Goal: Communication & Community: Answer question/provide support

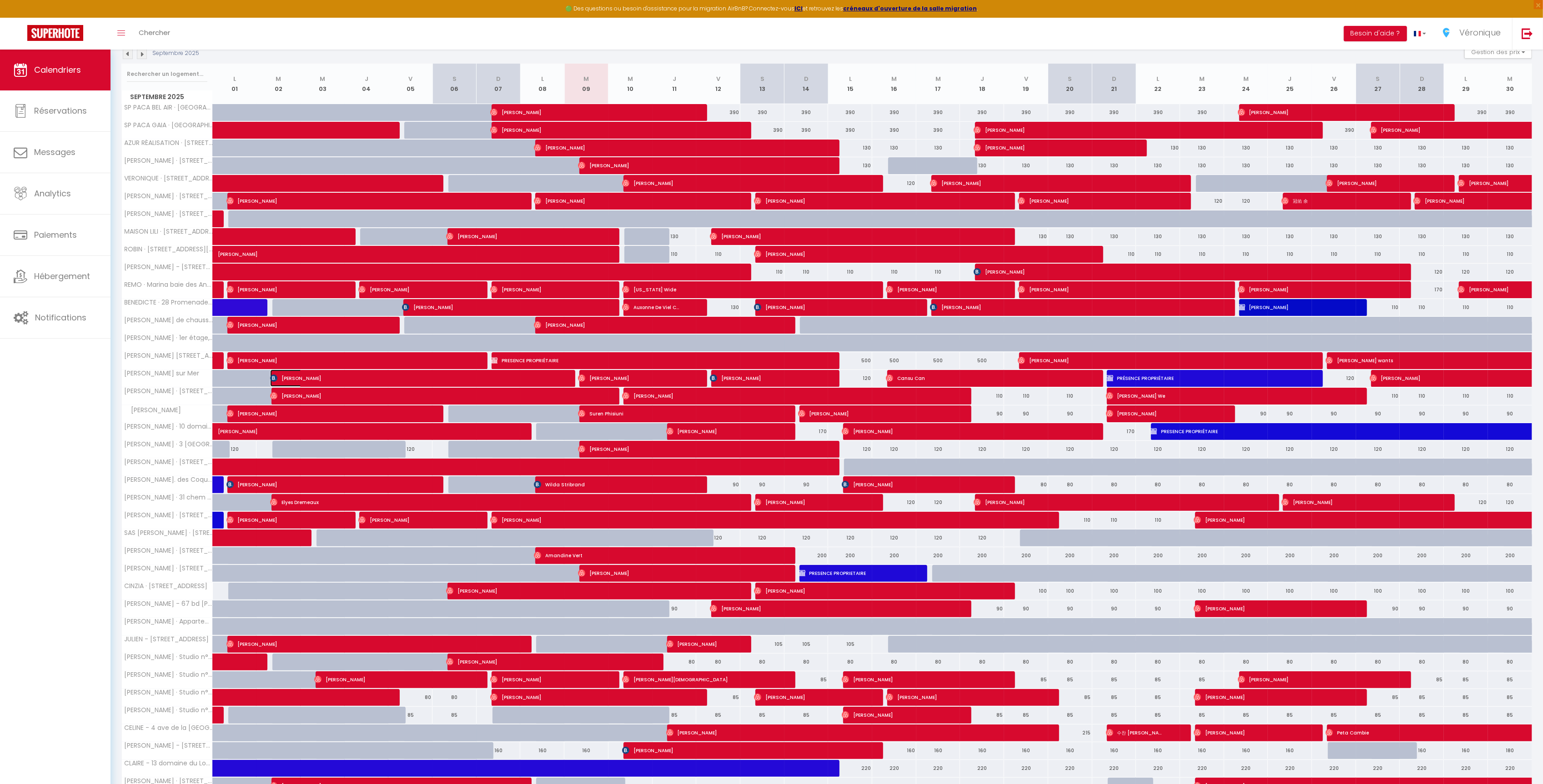
click at [291, 380] on span "[PERSON_NAME]" at bounding box center [410, 378] width 279 height 17
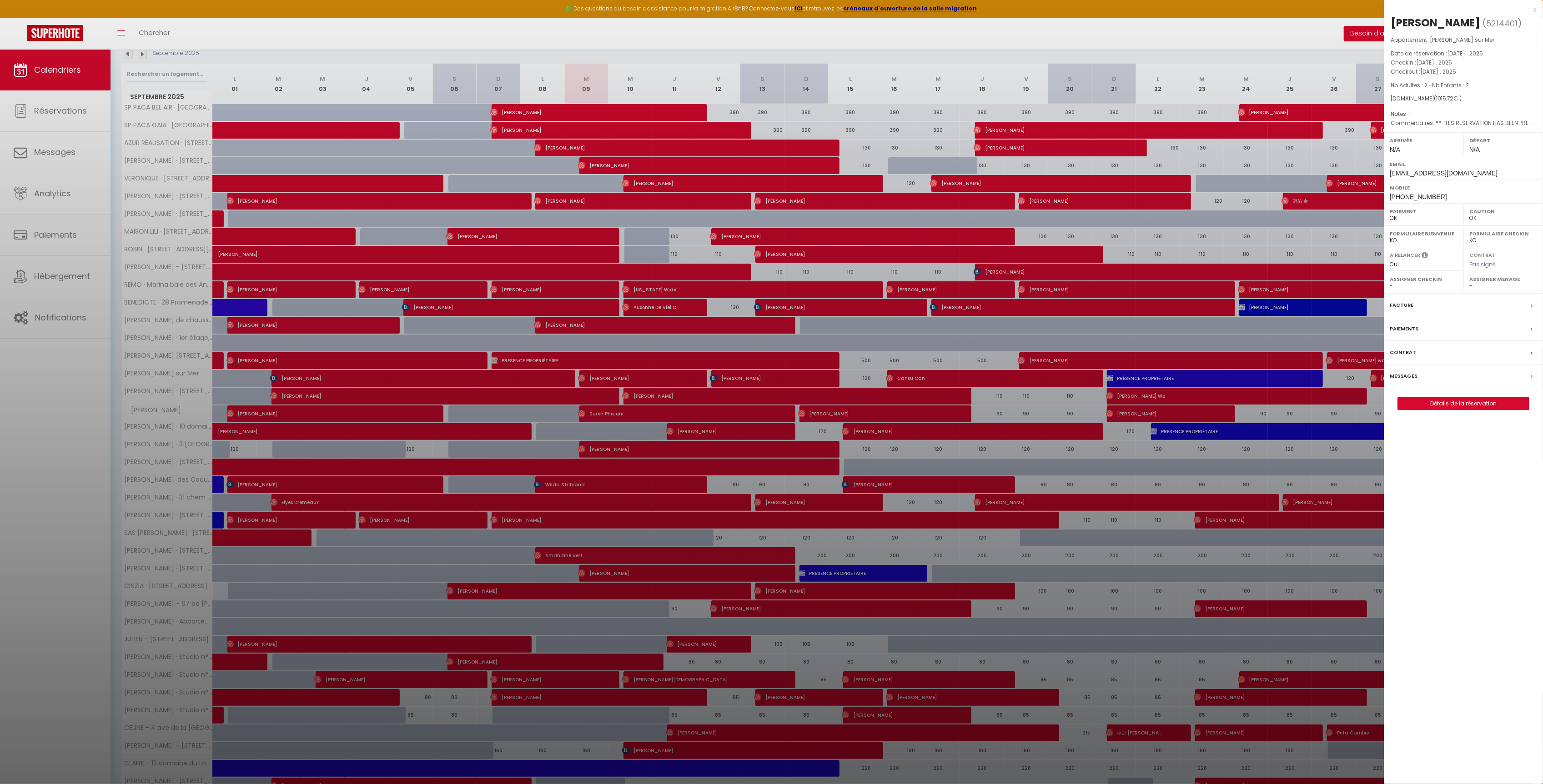
drag, startPoint x: 1429, startPoint y: 390, endPoint x: 1403, endPoint y: 387, distance: 26.2
click at [1429, 388] on div "Messages" at bounding box center [1463, 376] width 159 height 24
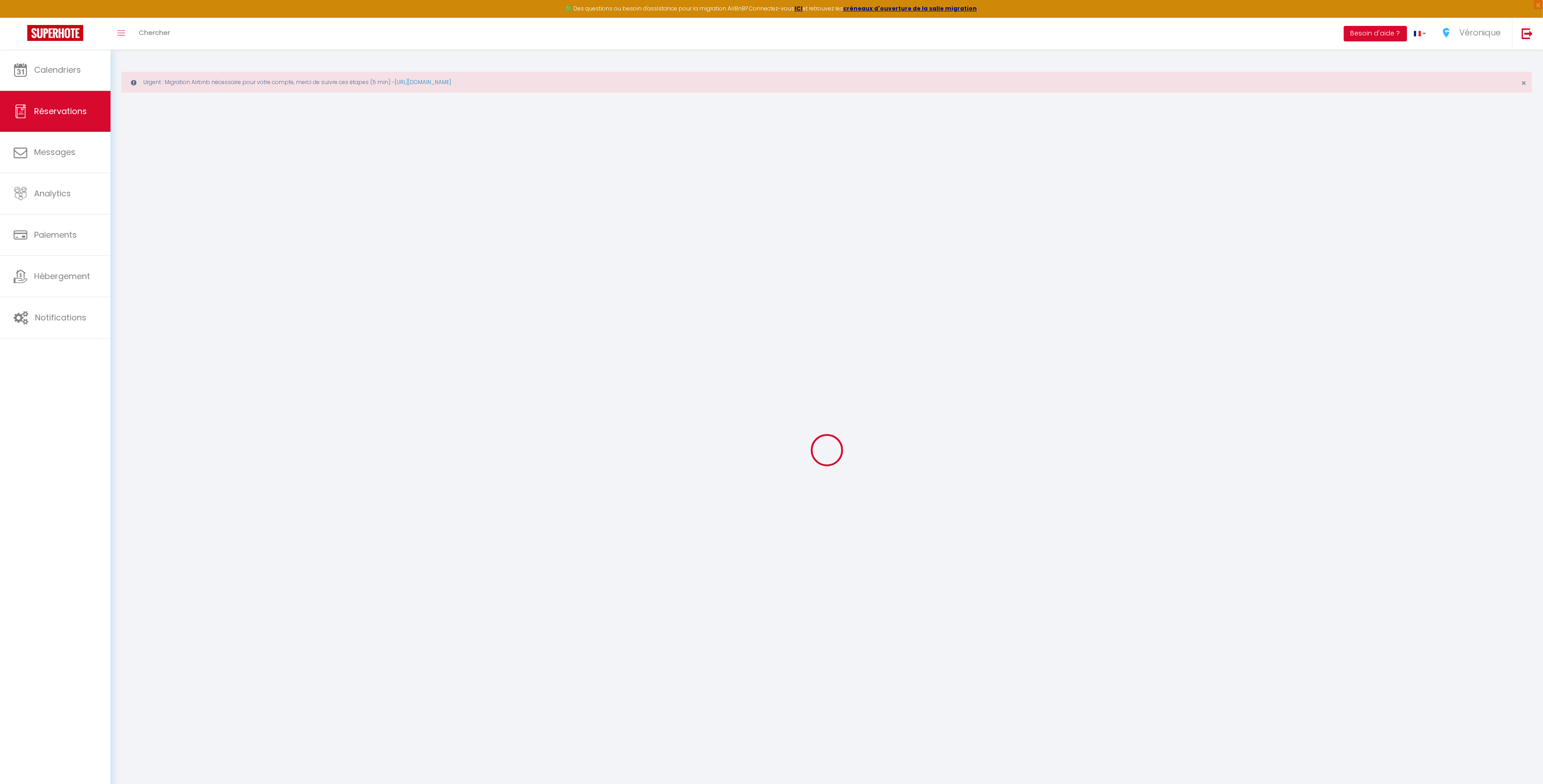
select select
checkbox input "false"
type textarea "** THIS RESERVATION HAS BEEN PRE-PAID ** BOOKING NOTE : Payment charge is EUR 1…"
select select
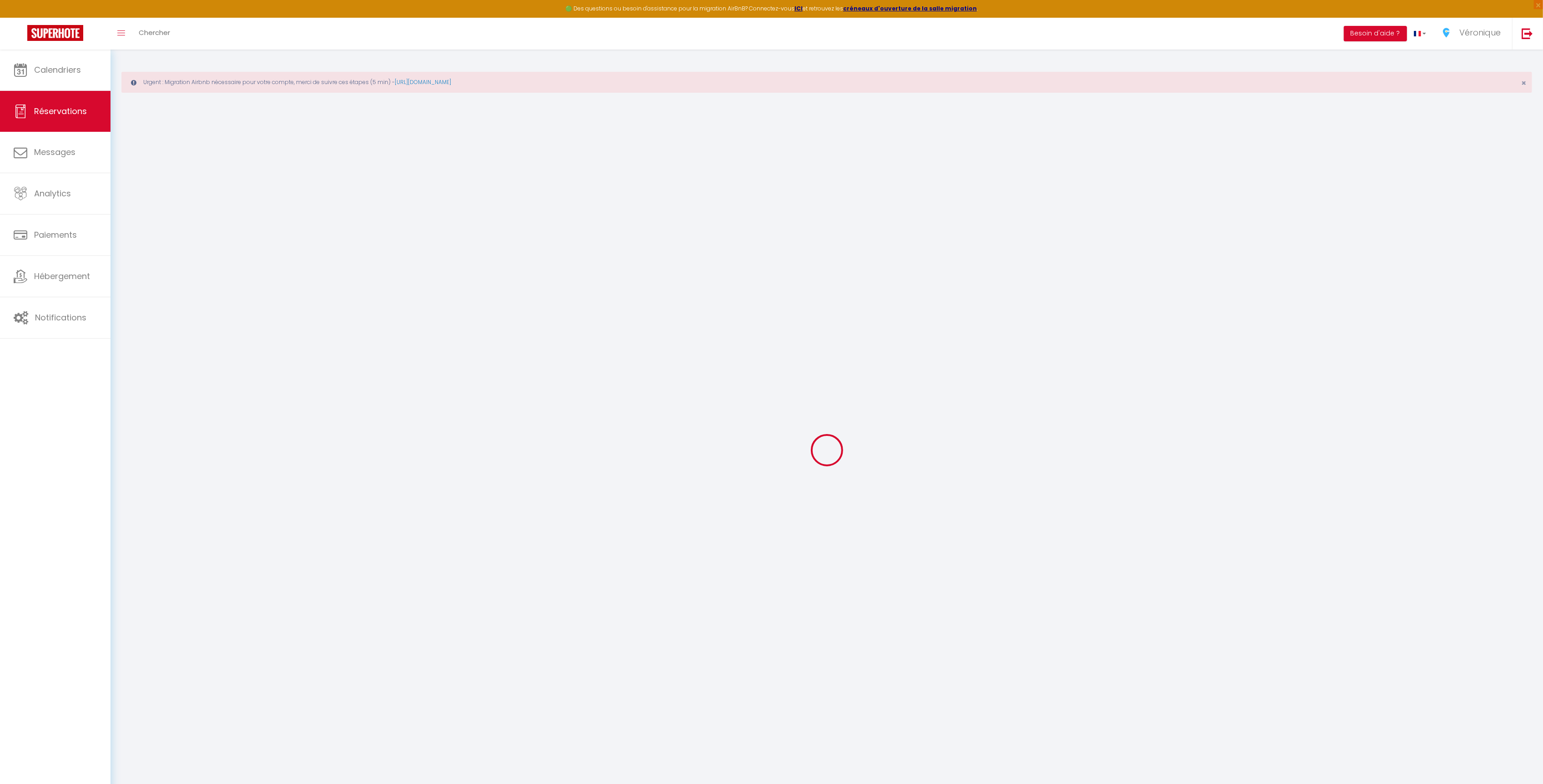
select select
checkbox input "false"
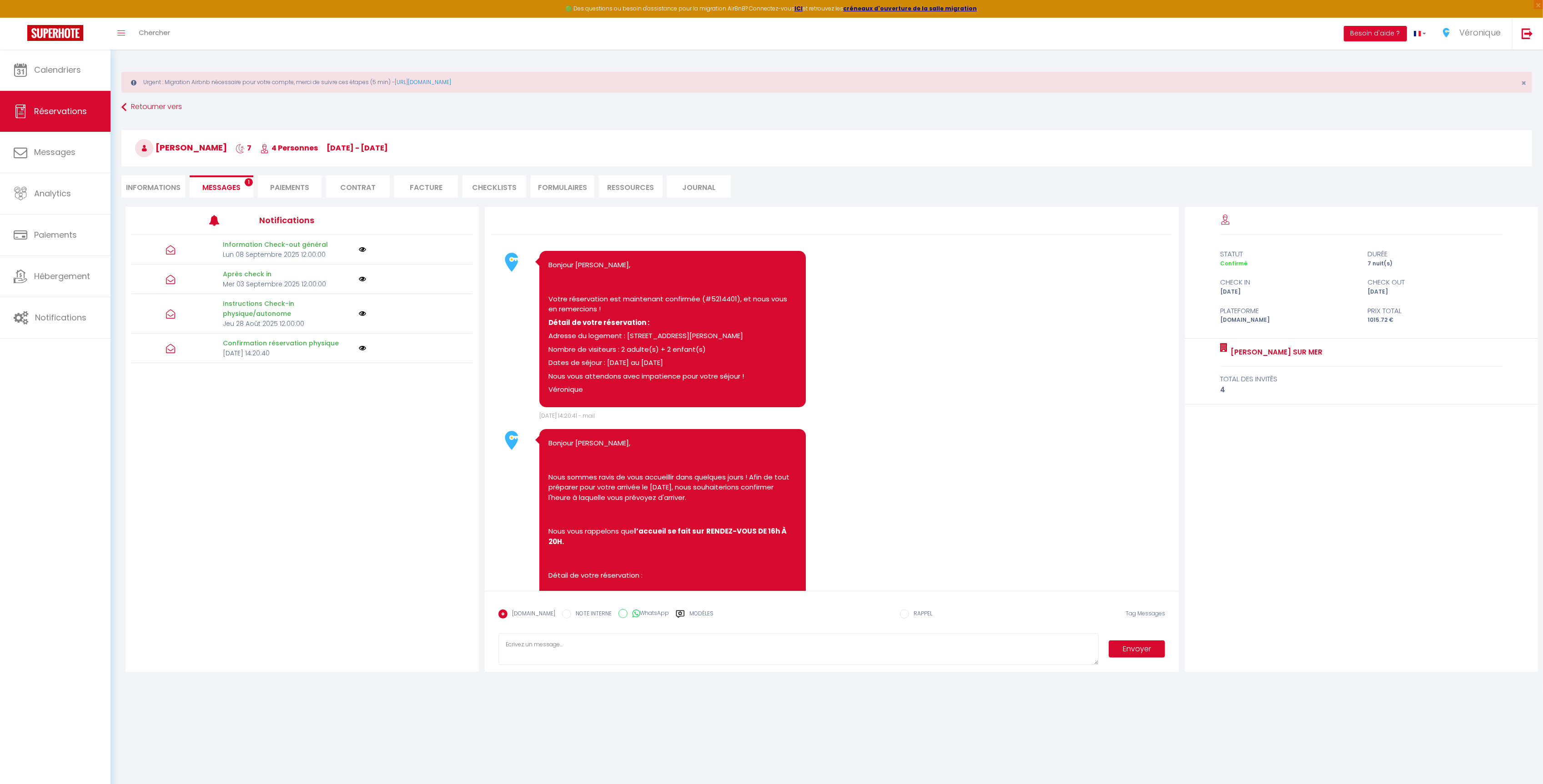
scroll to position [3077, 0]
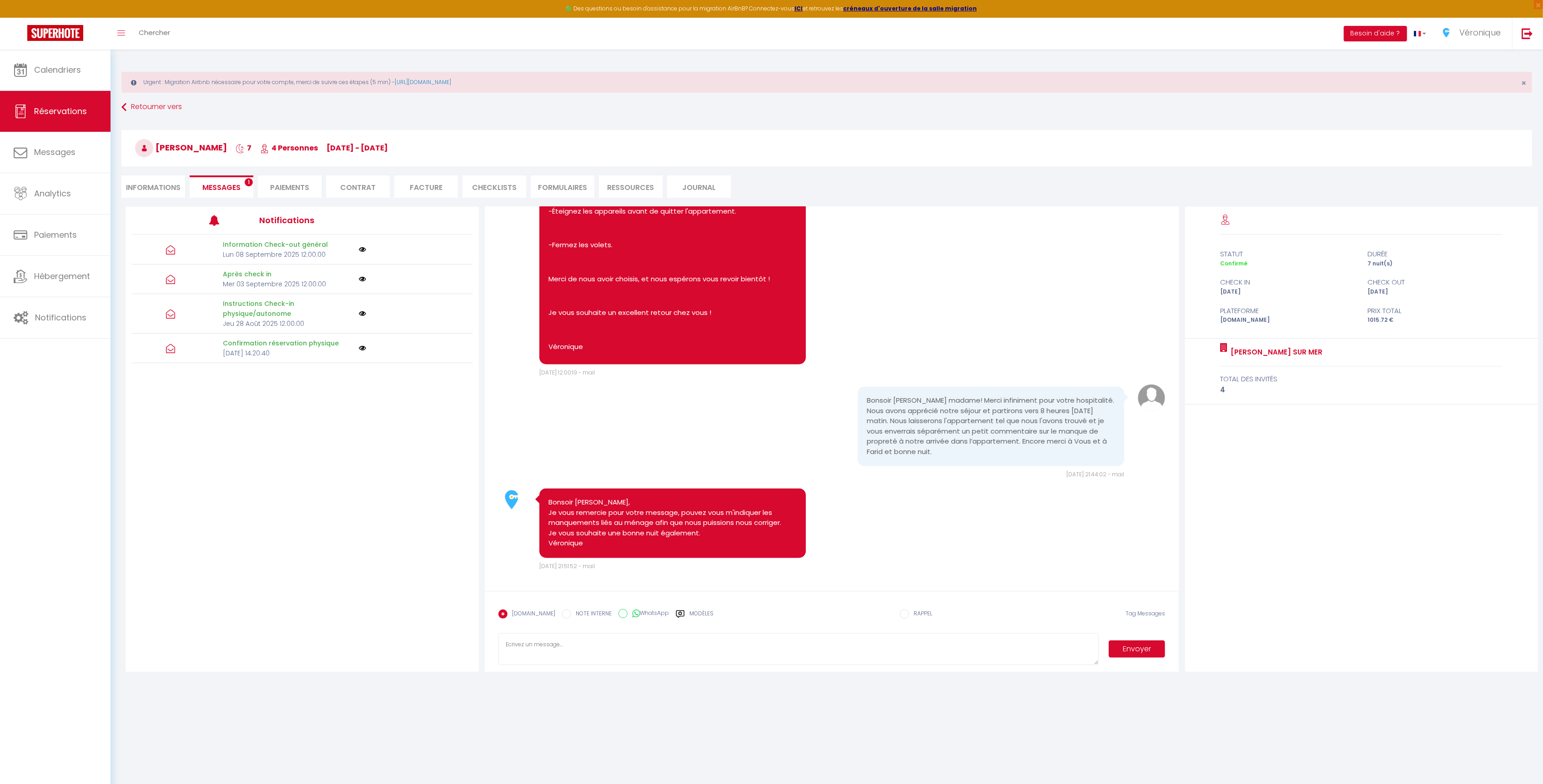
click at [631, 645] on textarea at bounding box center [798, 648] width 600 height 32
click at [695, 616] on label "Modèles" at bounding box center [701, 617] width 24 height 16
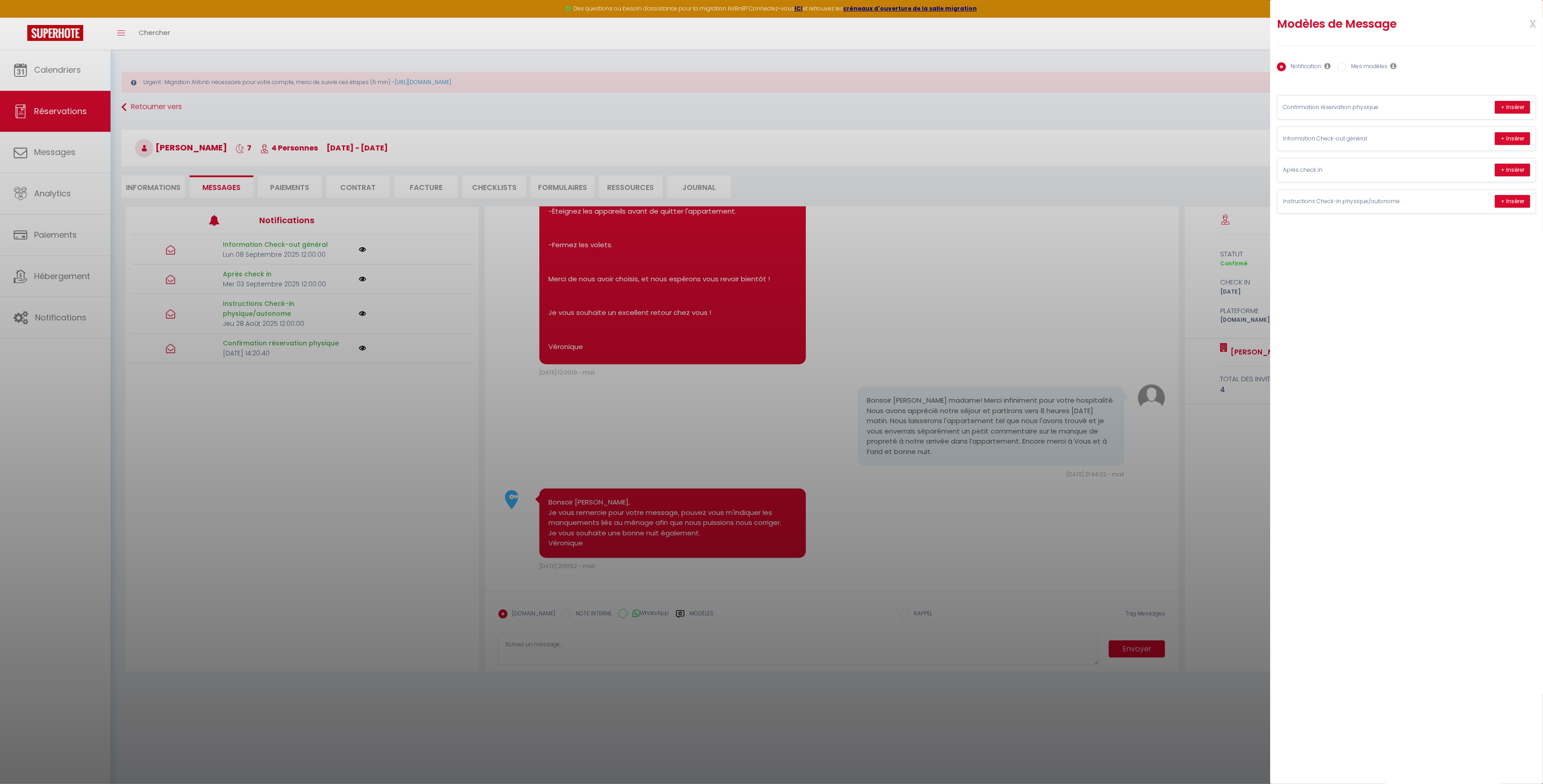
click at [1358, 65] on label "Mes modèles" at bounding box center [1367, 67] width 41 height 10
click at [1347, 65] on input "Mes modèles" at bounding box center [1342, 67] width 9 height 9
radio input "true"
radio input "false"
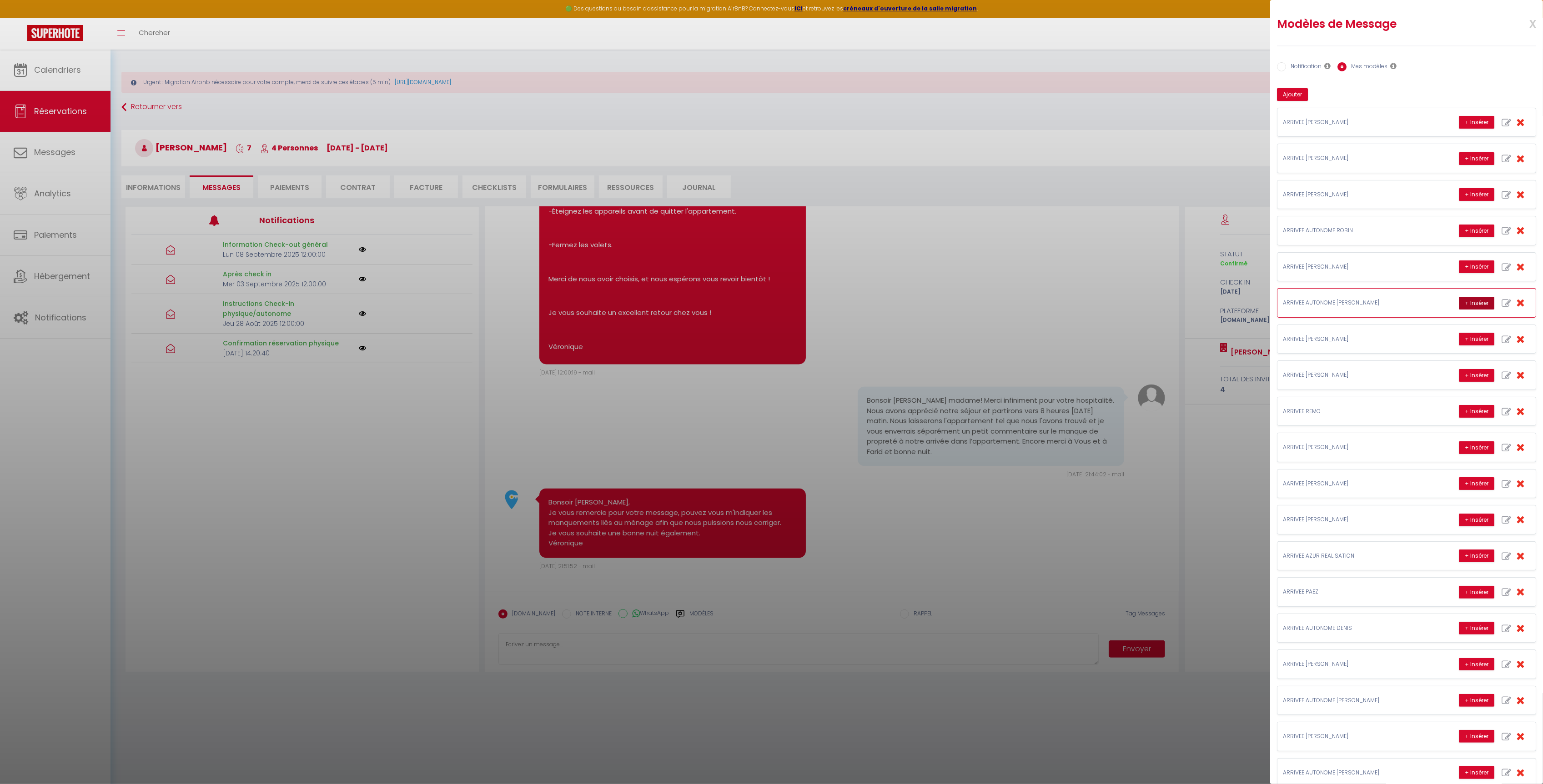
click at [1465, 309] on button "+ Insérer" at bounding box center [1476, 304] width 36 height 13
type textarea "Loremip Dolor, Sita consec adipi el sedd eiusmodtem inci utlabore etdol ! Magna…"
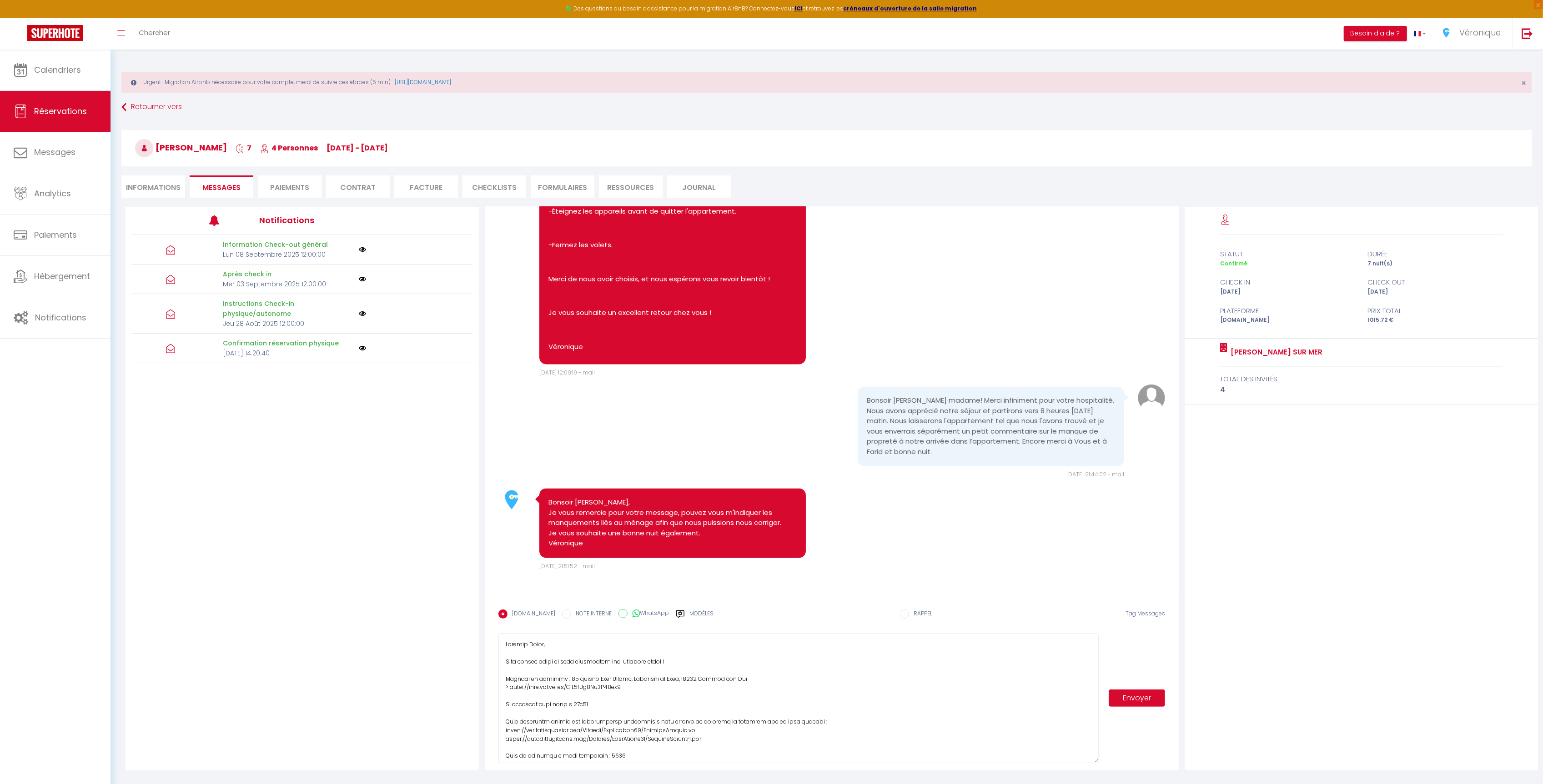
drag, startPoint x: 1092, startPoint y: 663, endPoint x: 1097, endPoint y: 765, distance: 102.1
click at [1097, 763] on textarea at bounding box center [798, 697] width 600 height 130
drag, startPoint x: 699, startPoint y: 734, endPoint x: 506, endPoint y: 732, distance: 193.0
click at [506, 732] on textarea at bounding box center [798, 699] width 600 height 134
